Goal: Task Accomplishment & Management: Use online tool/utility

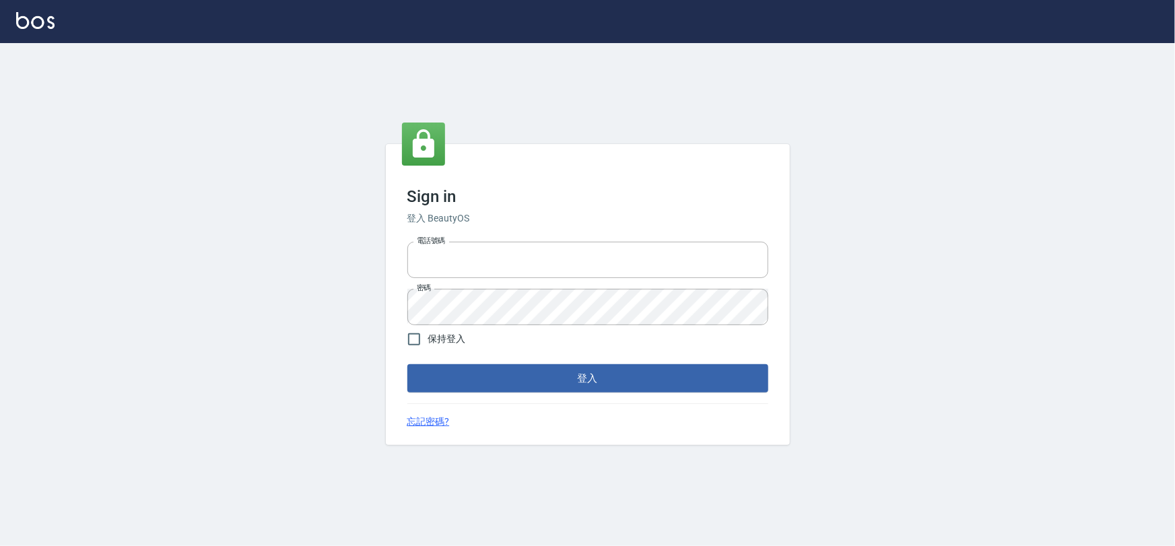
type input "0975575780"
click at [526, 410] on div "Sign in 登入 BeautyOS 電話號碼 [PHONE_NUMBER] 電話號碼 密碼 密碼 保持登入 登入 忘記密碼?" at bounding box center [588, 294] width 404 height 301
click at [537, 382] on button "登入" at bounding box center [587, 378] width 361 height 28
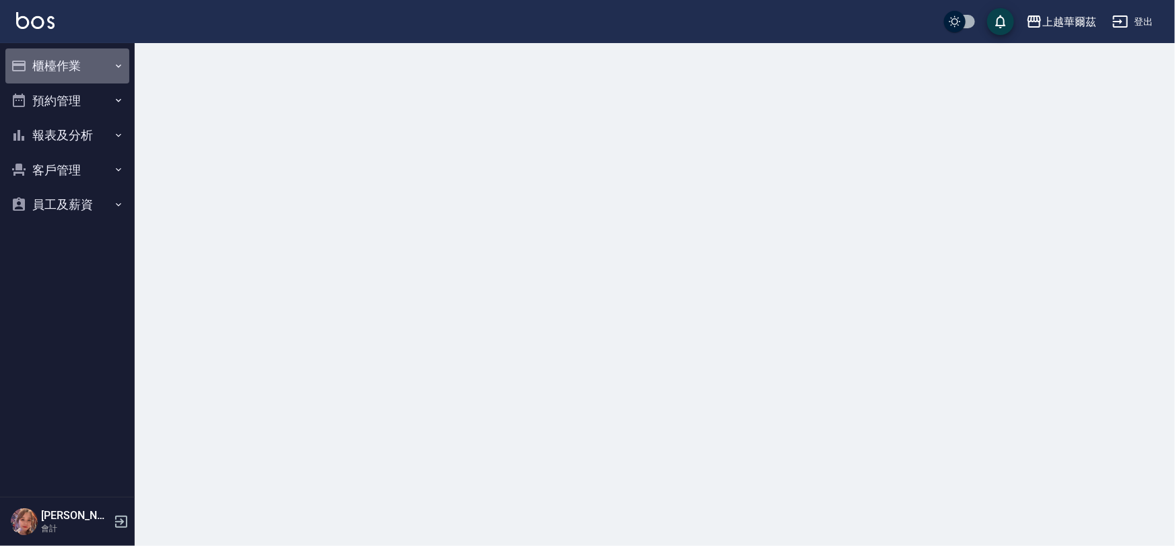
click at [89, 79] on button "櫃檯作業" at bounding box center [67, 65] width 124 height 35
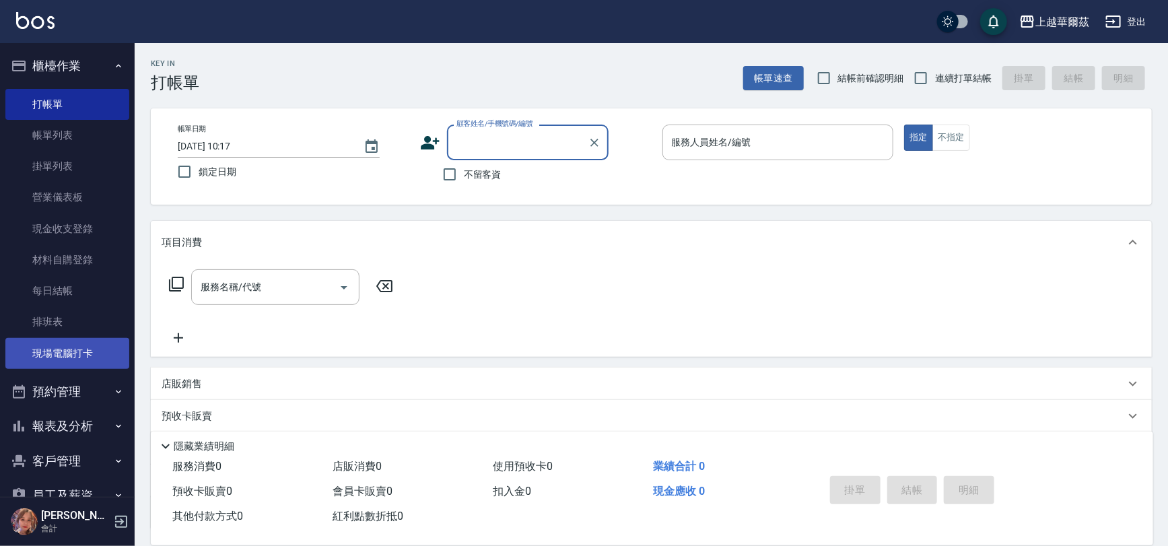
click at [104, 345] on link "現場電腦打卡" at bounding box center [67, 353] width 124 height 31
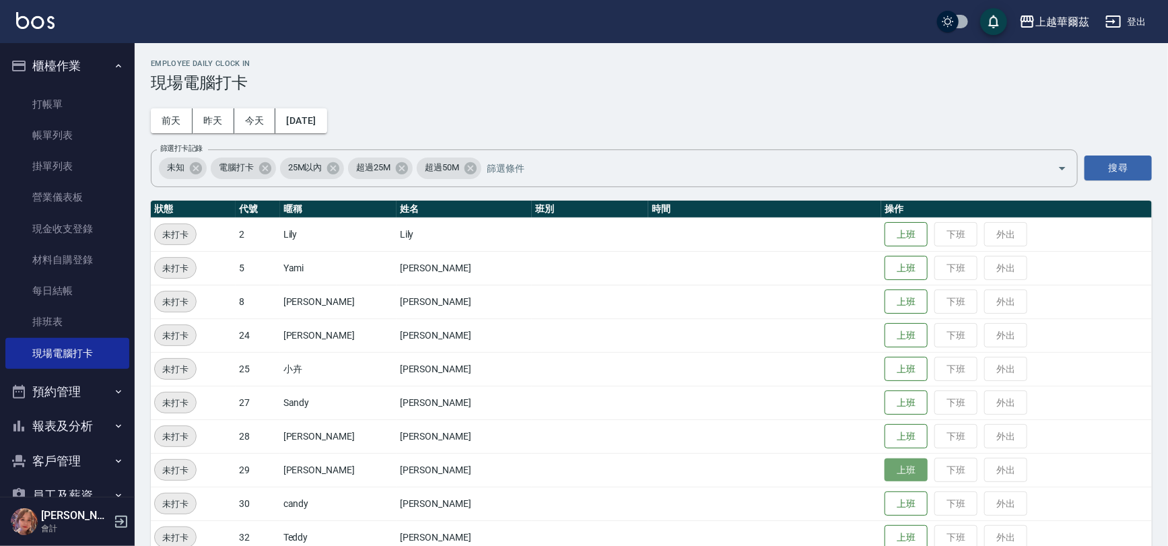
click at [890, 472] on button "上班" at bounding box center [906, 471] width 43 height 24
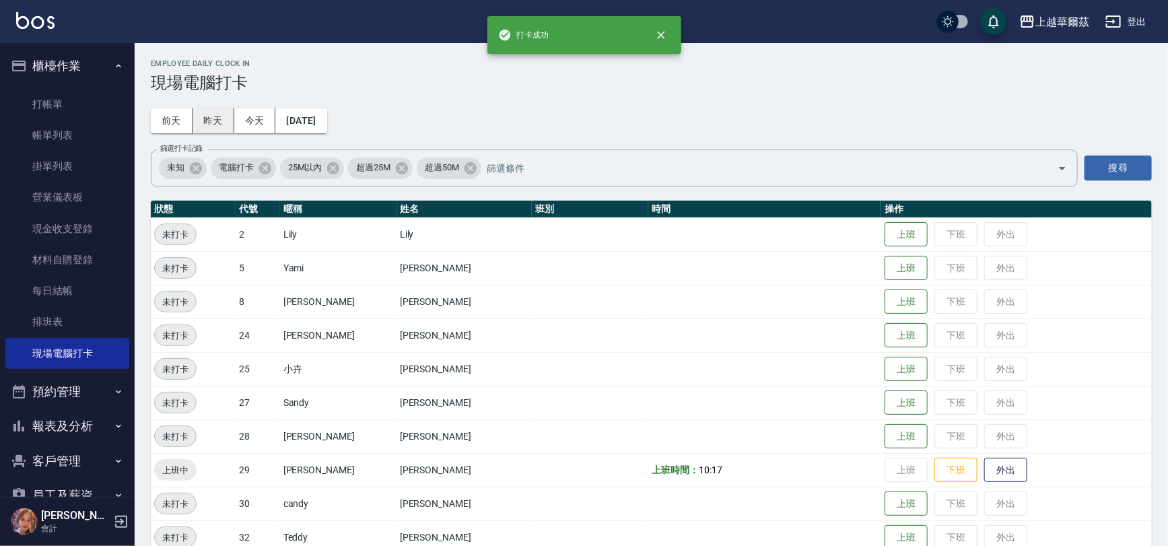
click at [223, 122] on button "昨天" at bounding box center [214, 120] width 42 height 25
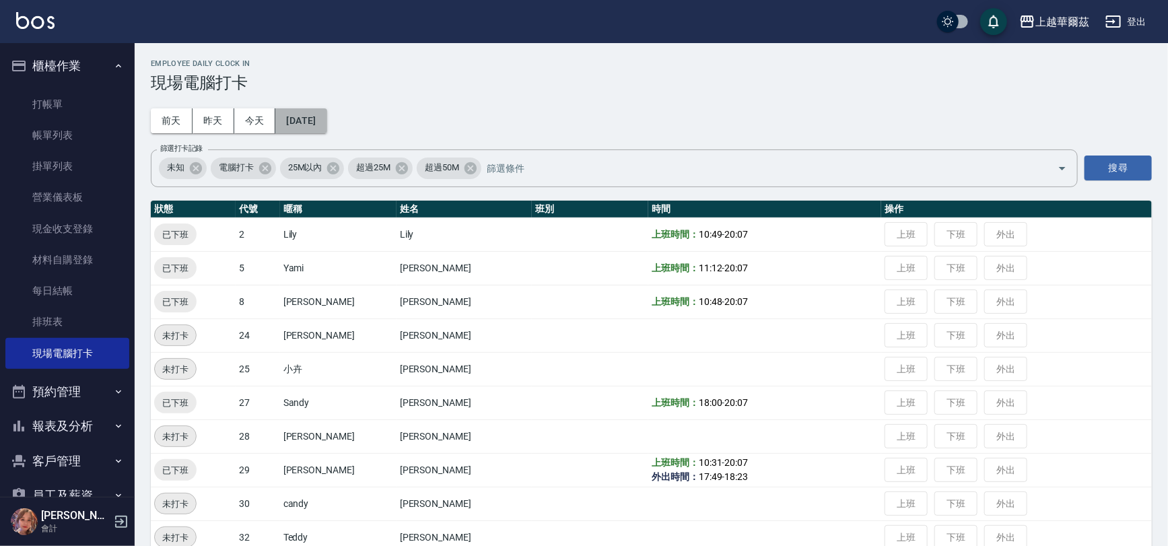
click at [303, 129] on button "[DATE]" at bounding box center [300, 120] width 51 height 25
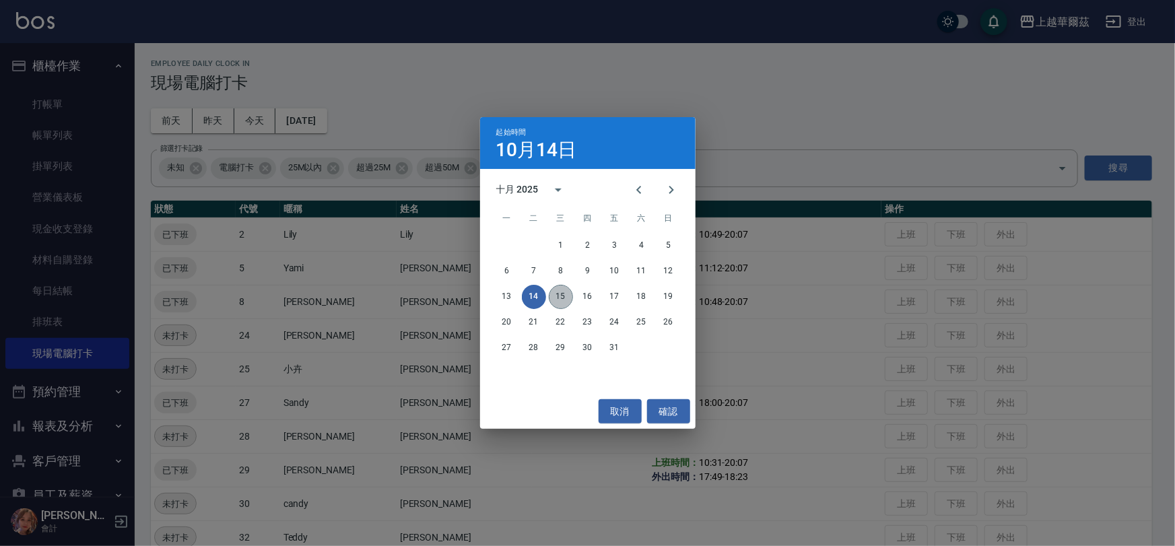
click at [557, 300] on button "15" at bounding box center [561, 297] width 24 height 24
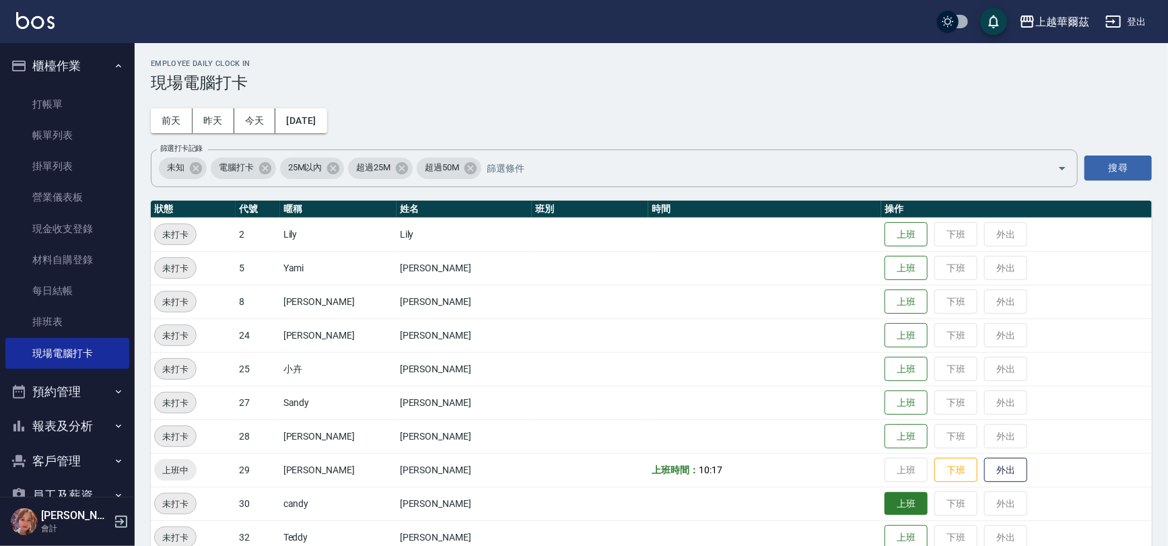
click at [896, 494] on button "上班" at bounding box center [906, 504] width 43 height 24
click at [888, 270] on button "上班" at bounding box center [906, 269] width 43 height 24
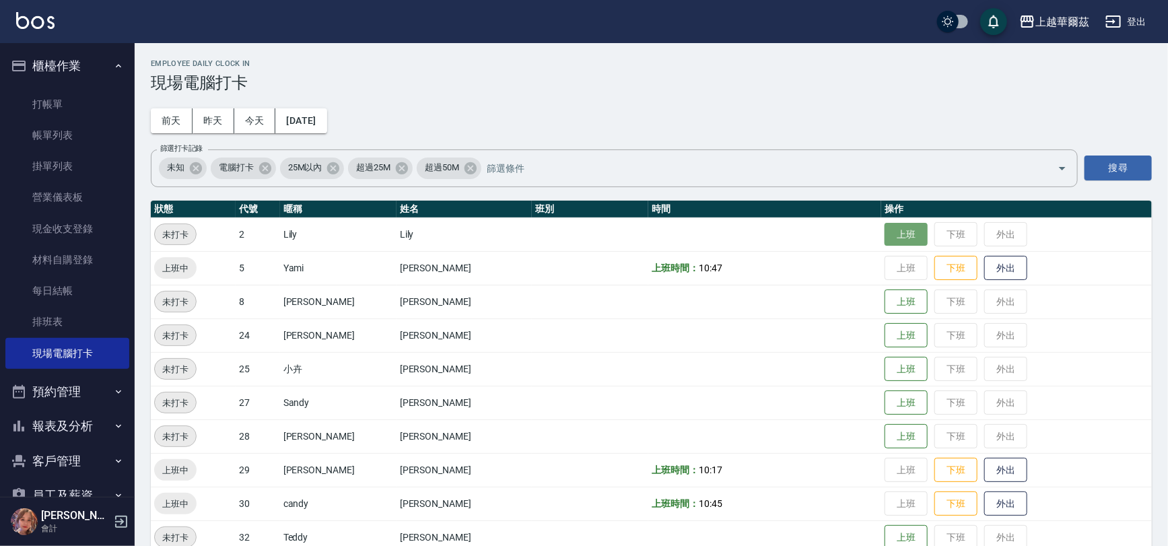
click at [885, 234] on button "上班" at bounding box center [906, 235] width 43 height 24
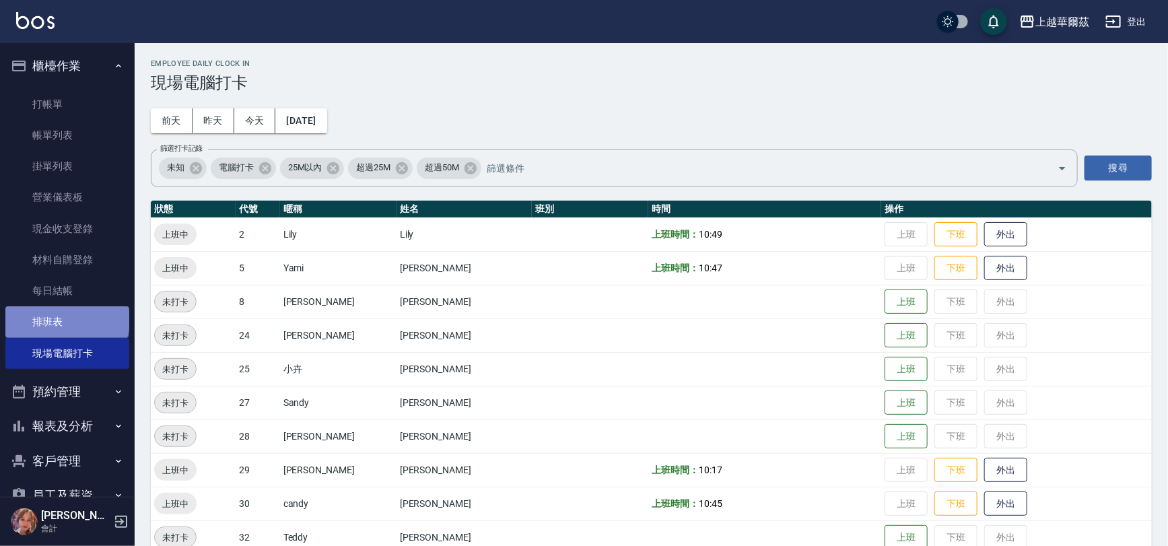
click at [67, 320] on link "排班表" at bounding box center [67, 321] width 124 height 31
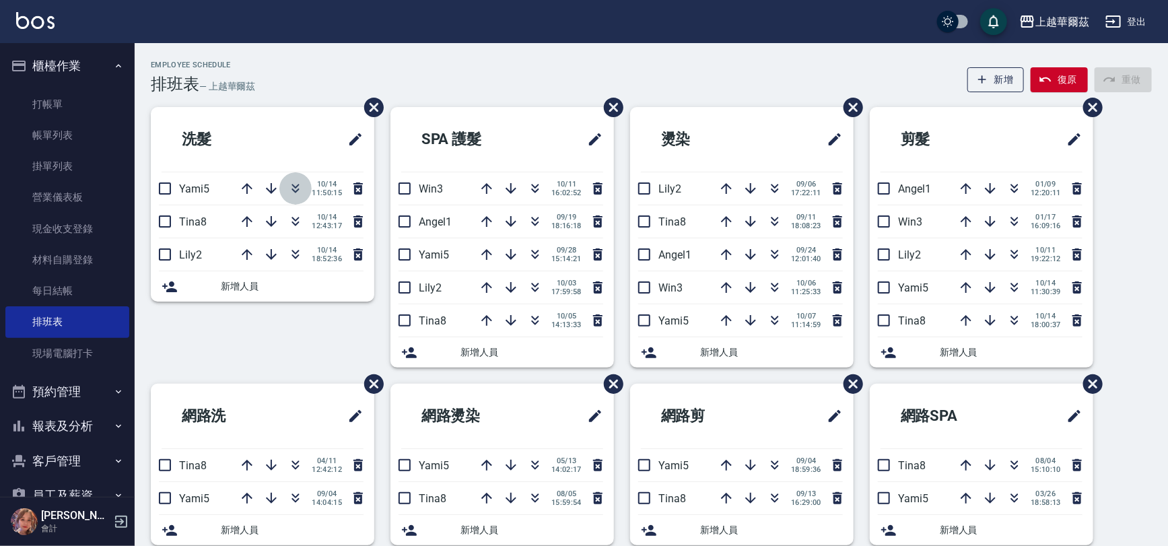
click at [296, 186] on icon "button" at bounding box center [295, 186] width 7 height 5
